Goal: Task Accomplishment & Management: Manage account settings

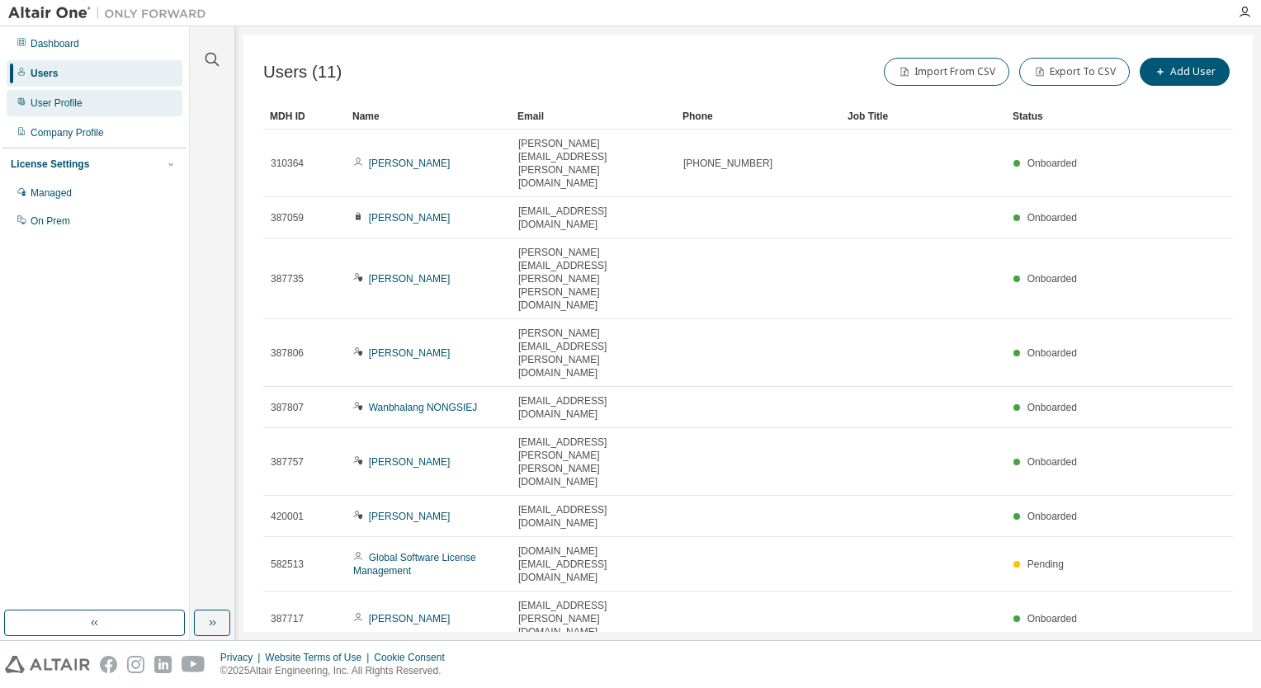
click at [73, 111] on div "User Profile" at bounding box center [95, 103] width 176 height 26
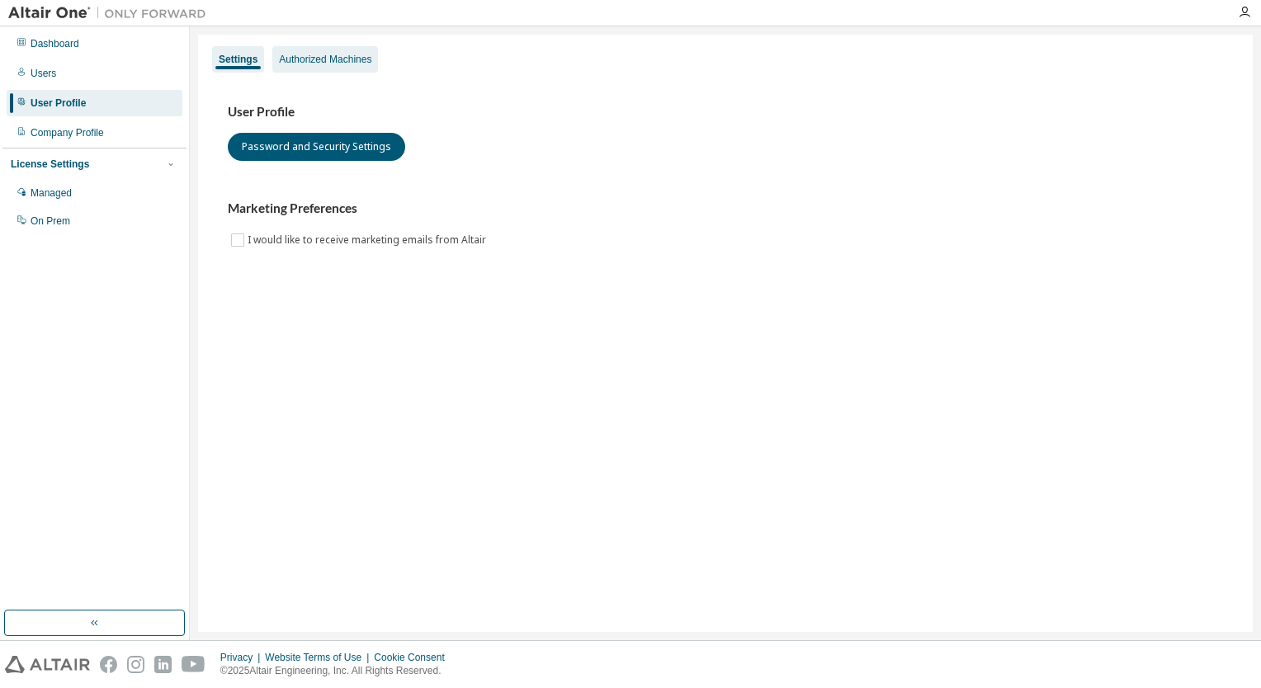
click at [307, 64] on div "Authorized Machines" at bounding box center [325, 59] width 92 height 13
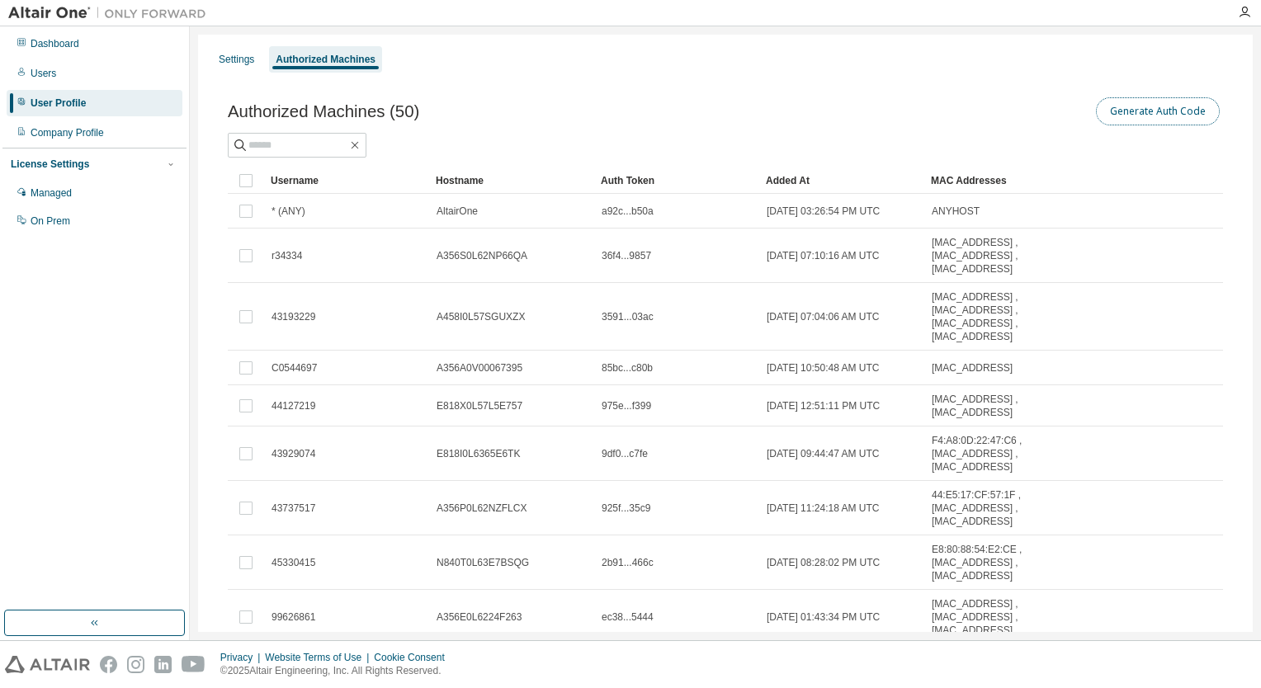
click at [1156, 106] on button "Generate Auth Code" at bounding box center [1158, 111] width 124 height 28
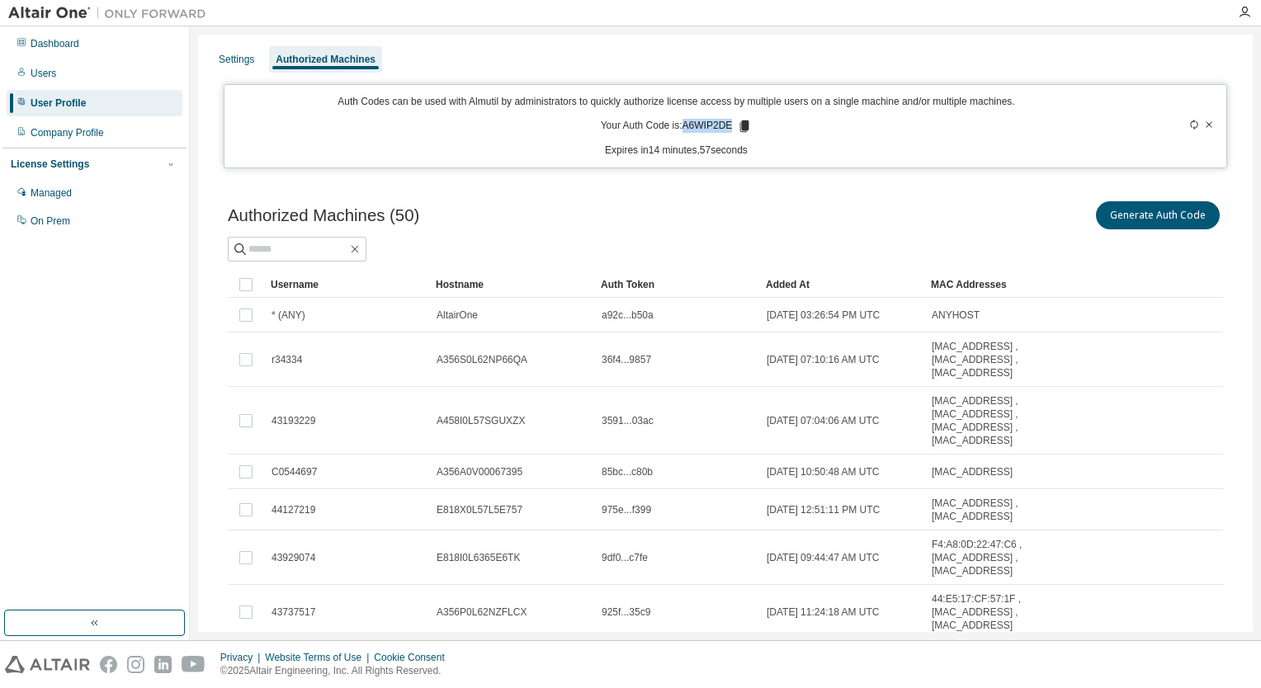
drag, startPoint x: 682, startPoint y: 123, endPoint x: 729, endPoint y: 123, distance: 47.0
click at [729, 123] on p "Your Auth Code is: A6WIP2DE" at bounding box center [677, 126] width 152 height 15
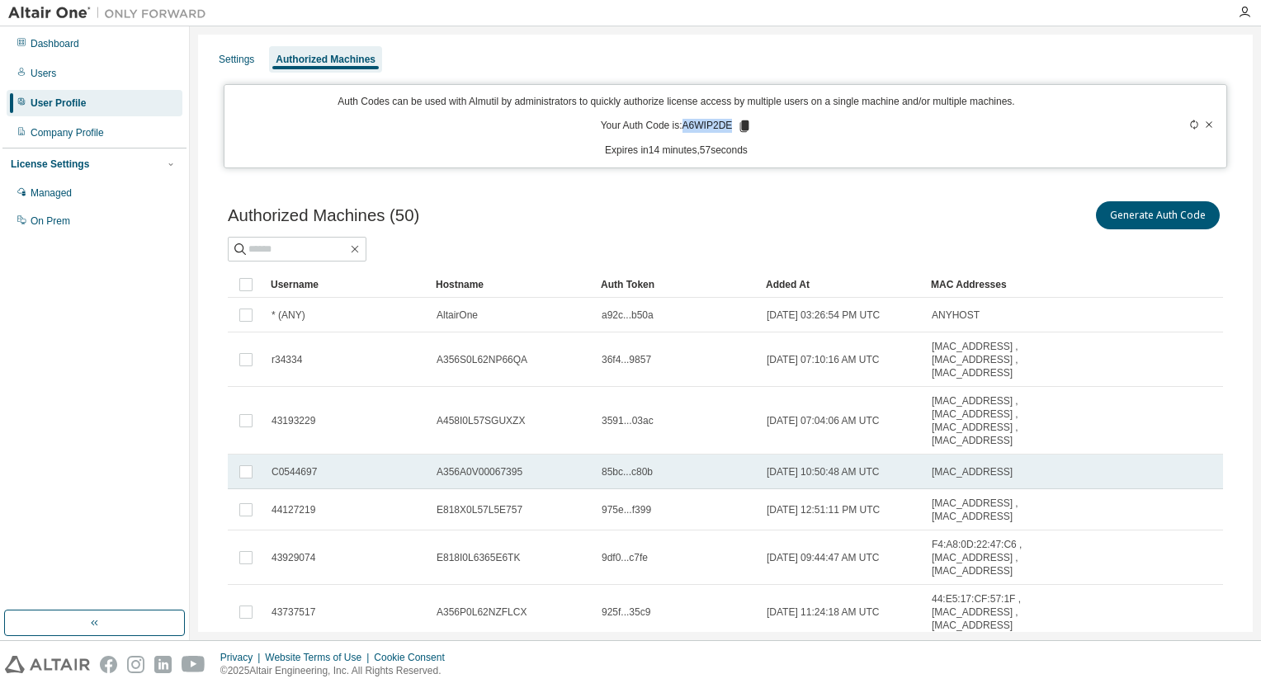
copy p "A6WIP2DE"
